Goal: Information Seeking & Learning: Learn about a topic

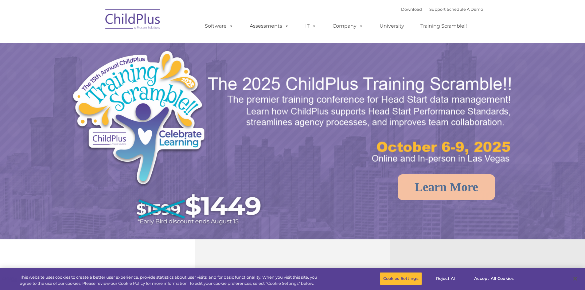
select select "MEDIUM"
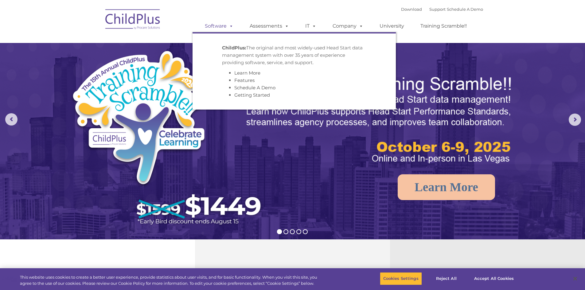
click at [229, 27] on span at bounding box center [229, 26] width 7 height 6
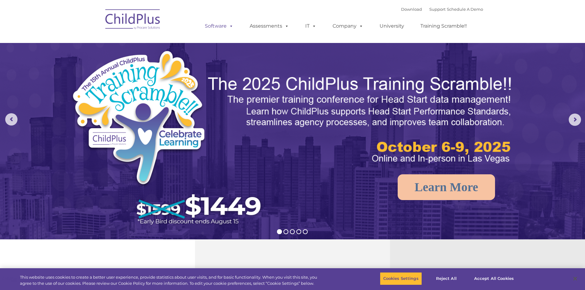
click at [229, 27] on span at bounding box center [229, 26] width 7 height 6
click at [305, 193] on img at bounding box center [292, 184] width 585 height 368
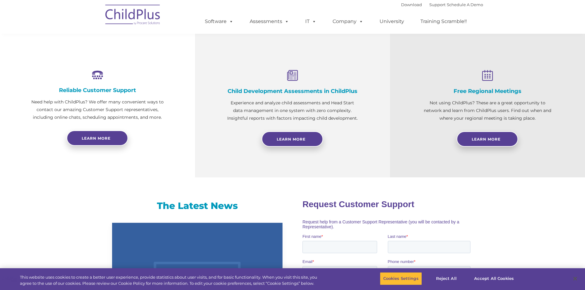
scroll to position [208, 0]
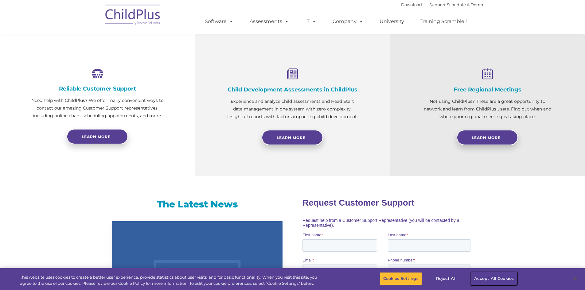
click at [480, 280] on button "Accept All Cookies" at bounding box center [493, 278] width 46 height 13
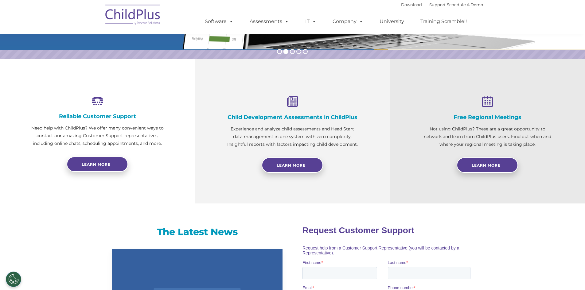
scroll to position [177, 0]
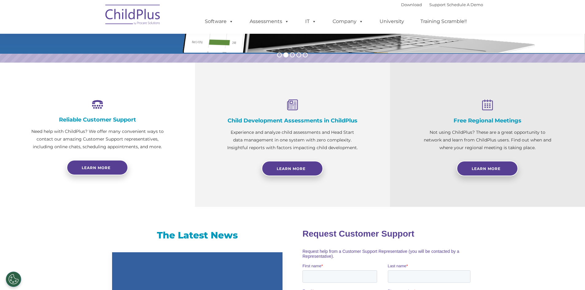
click at [132, 17] on img at bounding box center [132, 15] width 61 height 31
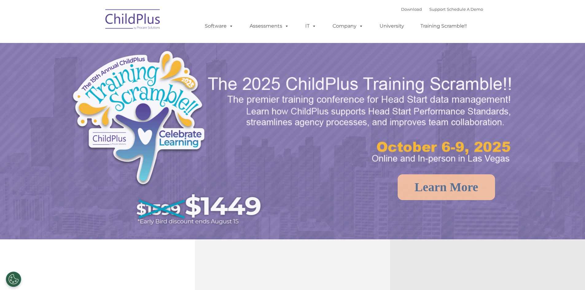
select select "MEDIUM"
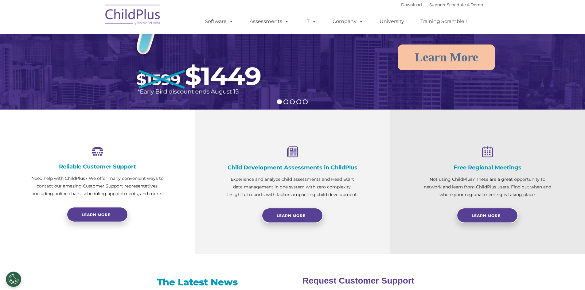
scroll to position [130, 0]
click at [387, 22] on link "University" at bounding box center [391, 21] width 37 height 12
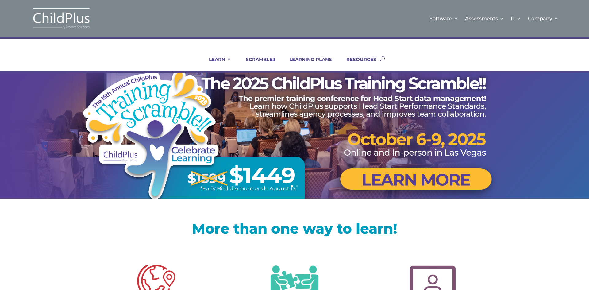
click at [48, 22] on img at bounding box center [61, 18] width 61 height 22
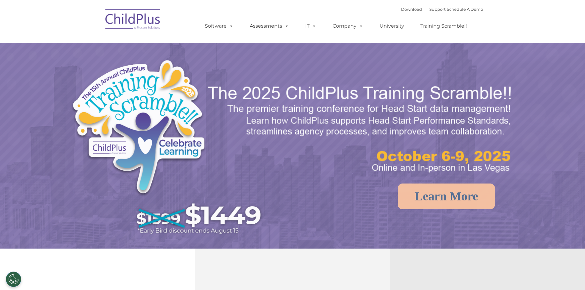
select select "MEDIUM"
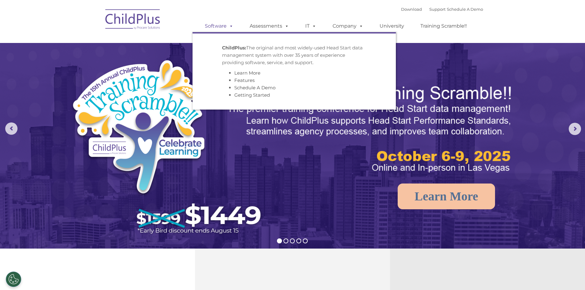
click at [230, 27] on span at bounding box center [229, 26] width 7 height 6
